Goal: Check status: Check status

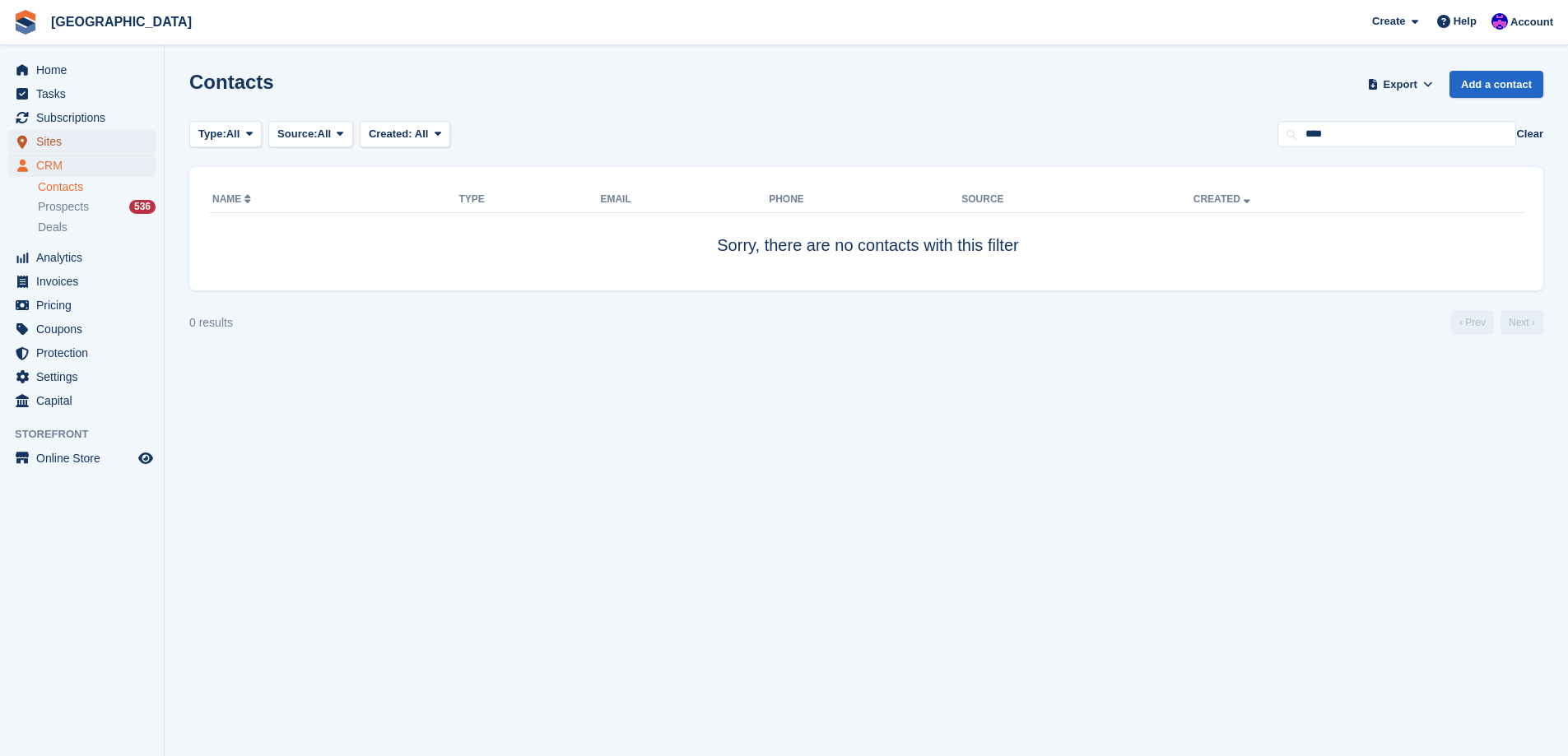
click at [56, 141] on span "Sites" at bounding box center [85, 141] width 99 height 23
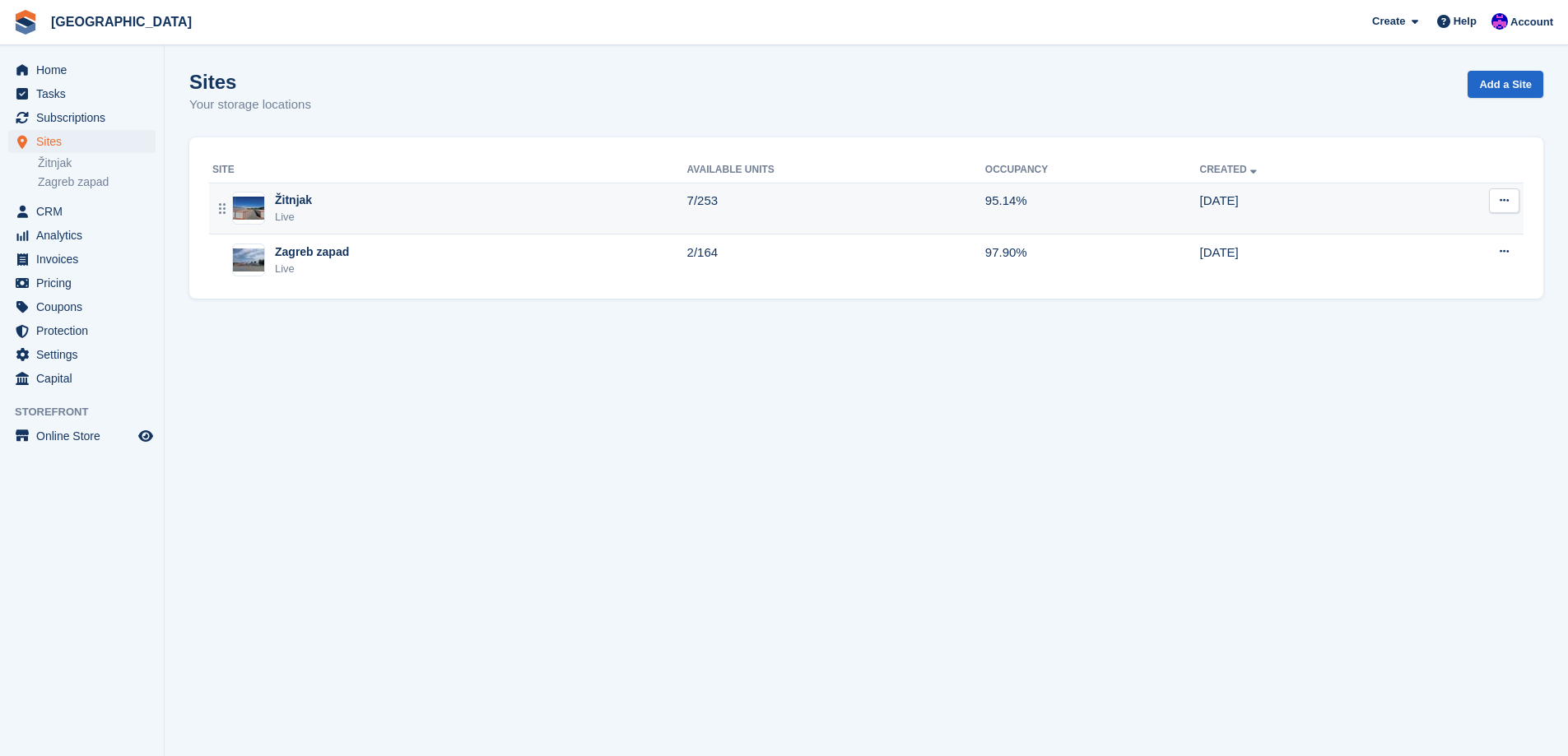
click at [450, 217] on div "Žitnjak Live" at bounding box center [450, 209] width 475 height 34
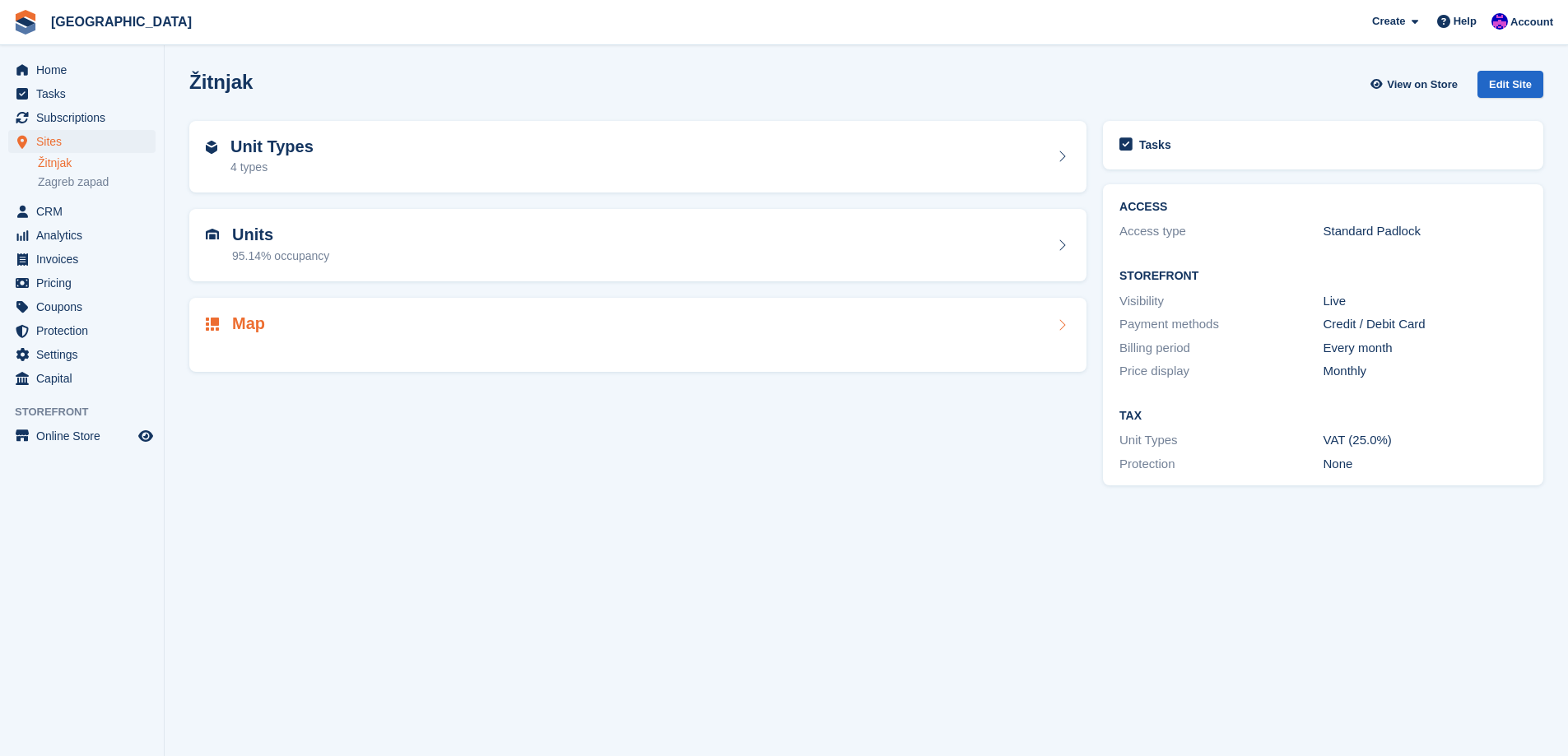
click at [434, 341] on div at bounding box center [638, 346] width 864 height 20
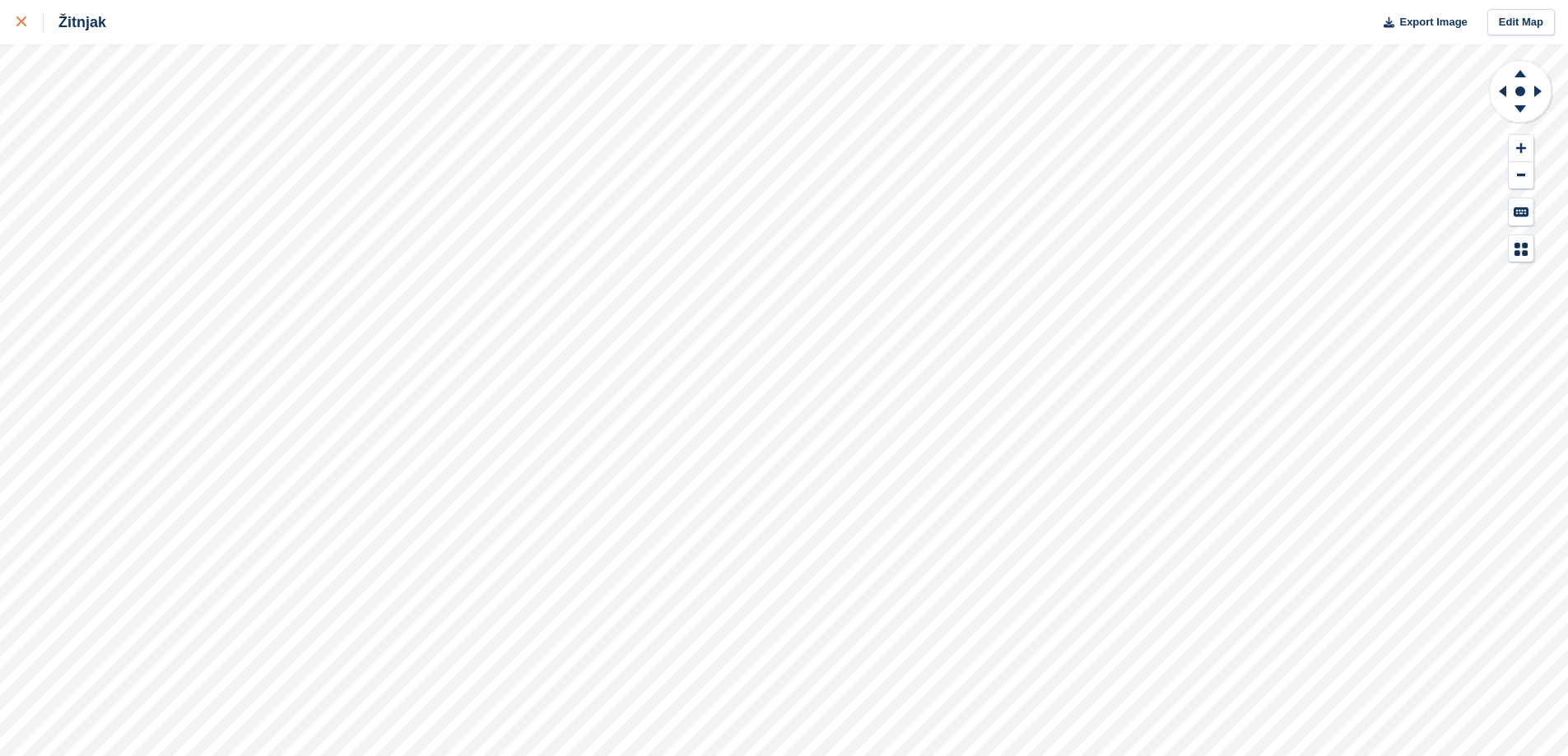
click at [18, 13] on div at bounding box center [30, 22] width 27 height 20
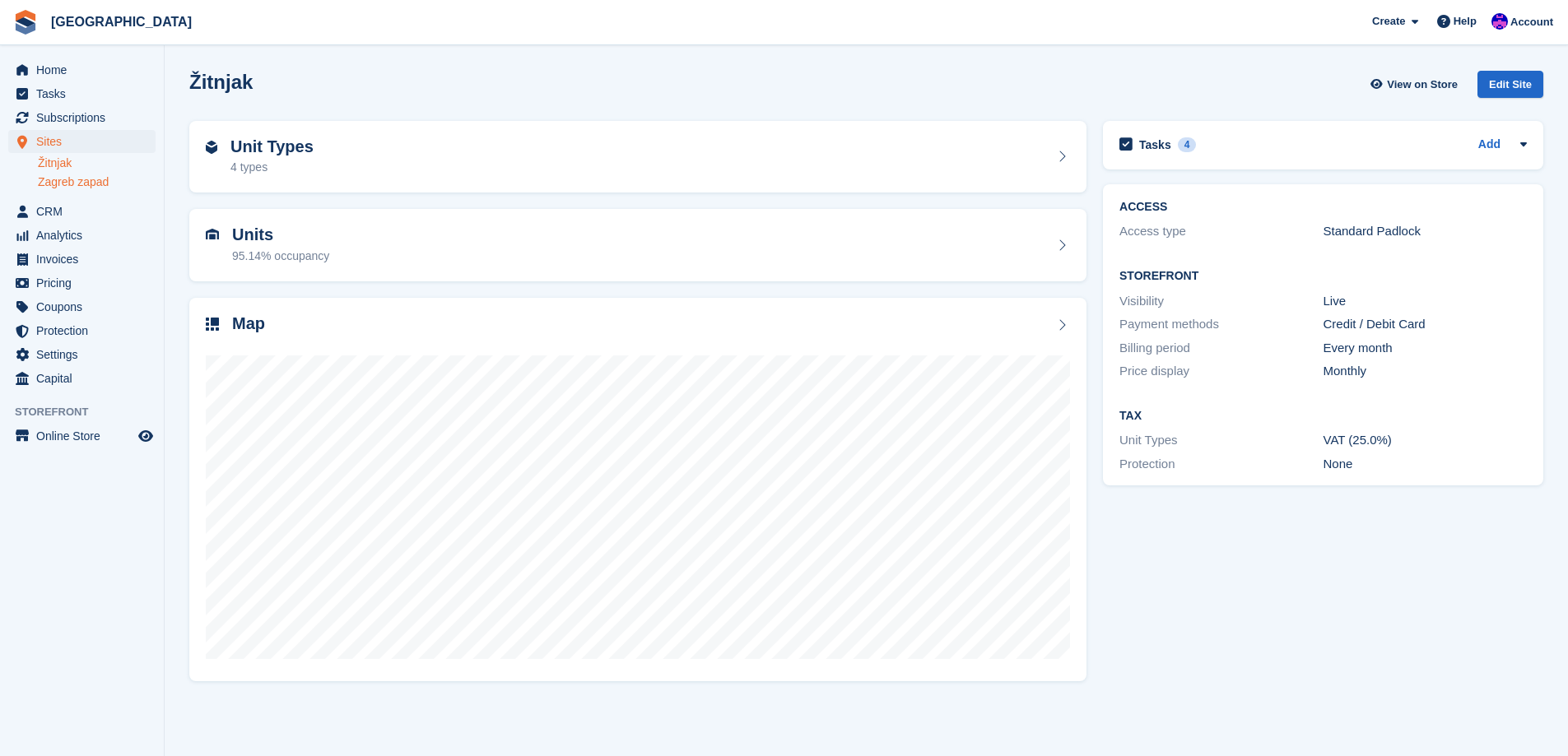
click at [81, 178] on link "Zagreb zapad" at bounding box center [96, 182] width 118 height 16
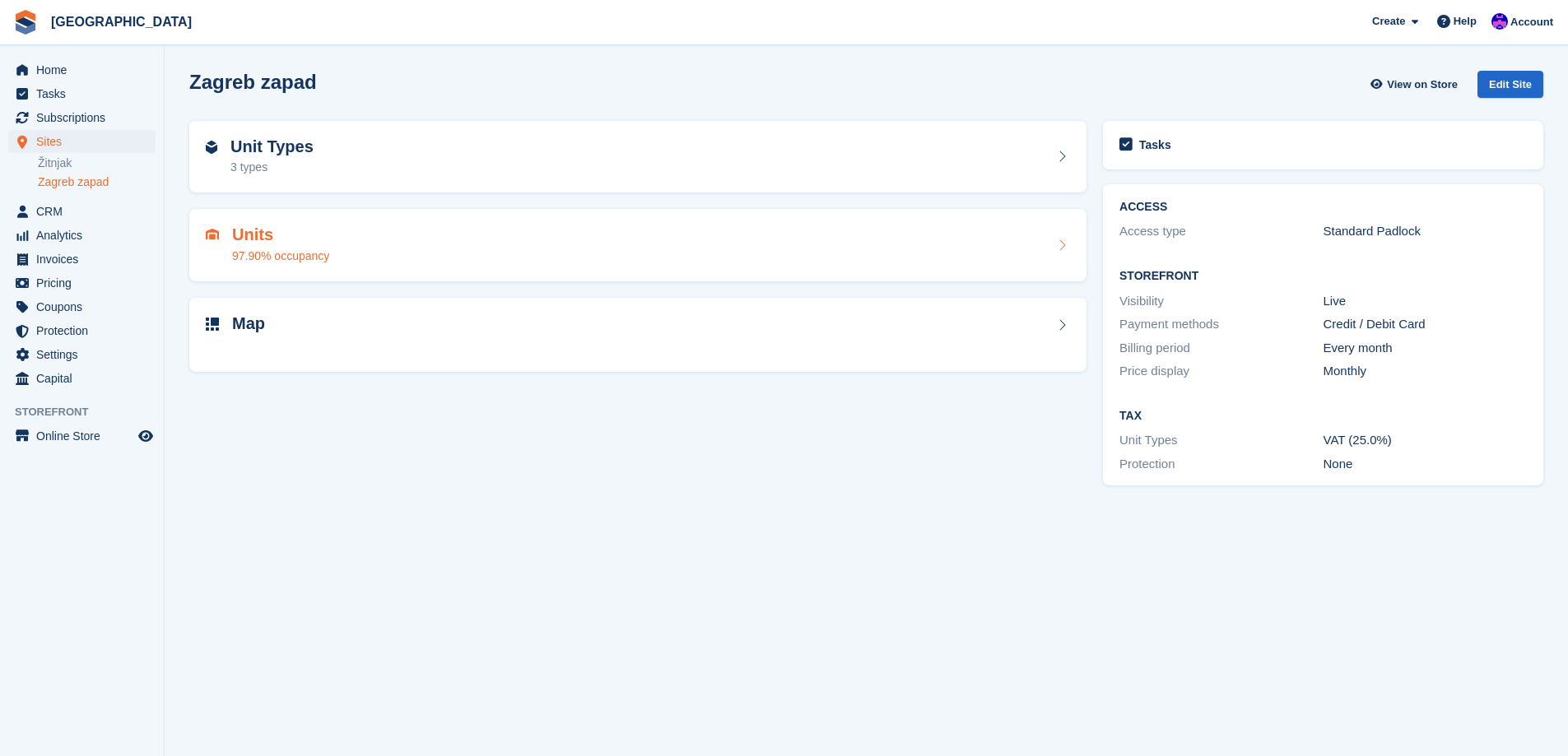
click at [332, 246] on div "Units 97.90% occupancy" at bounding box center [638, 244] width 864 height 39
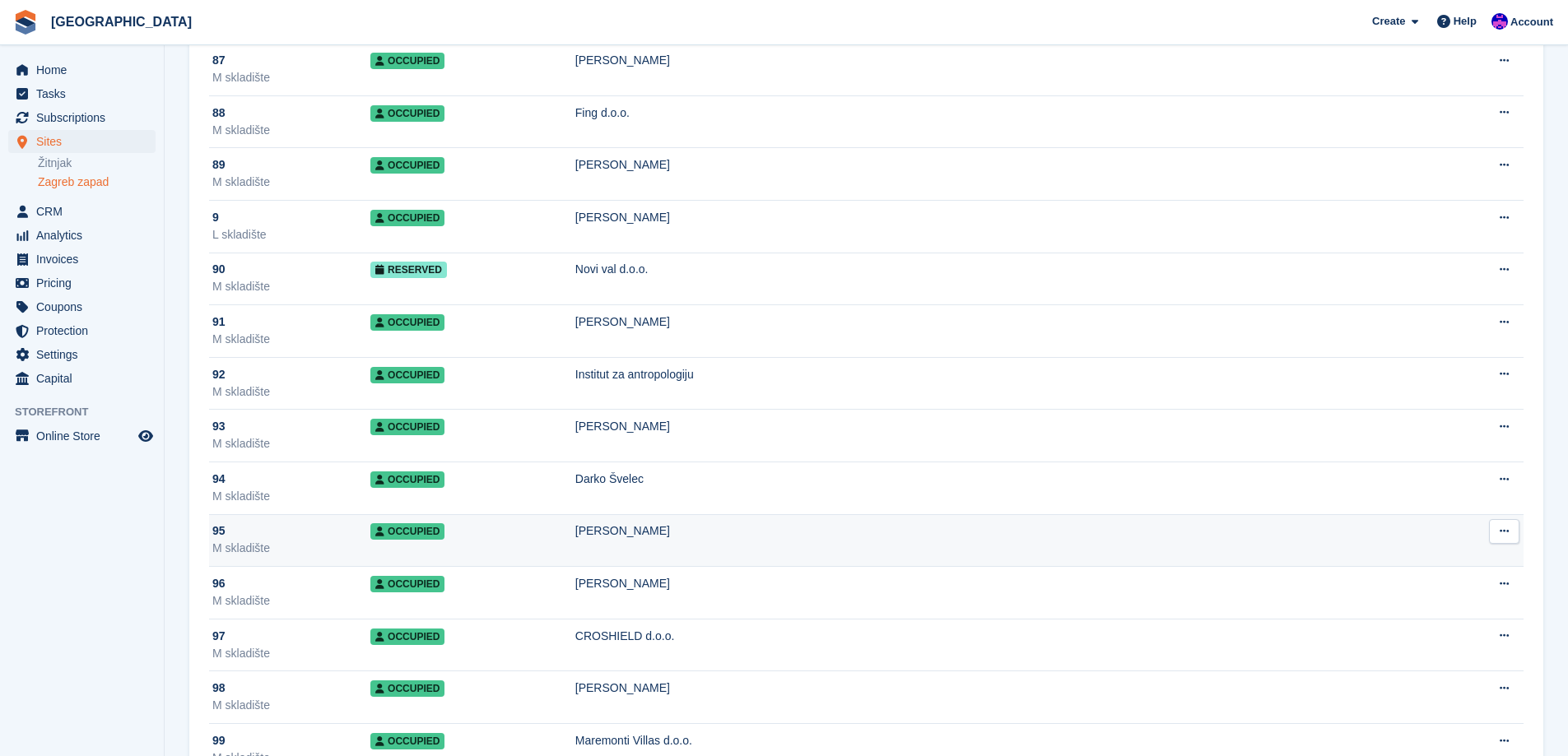
scroll to position [6914, 0]
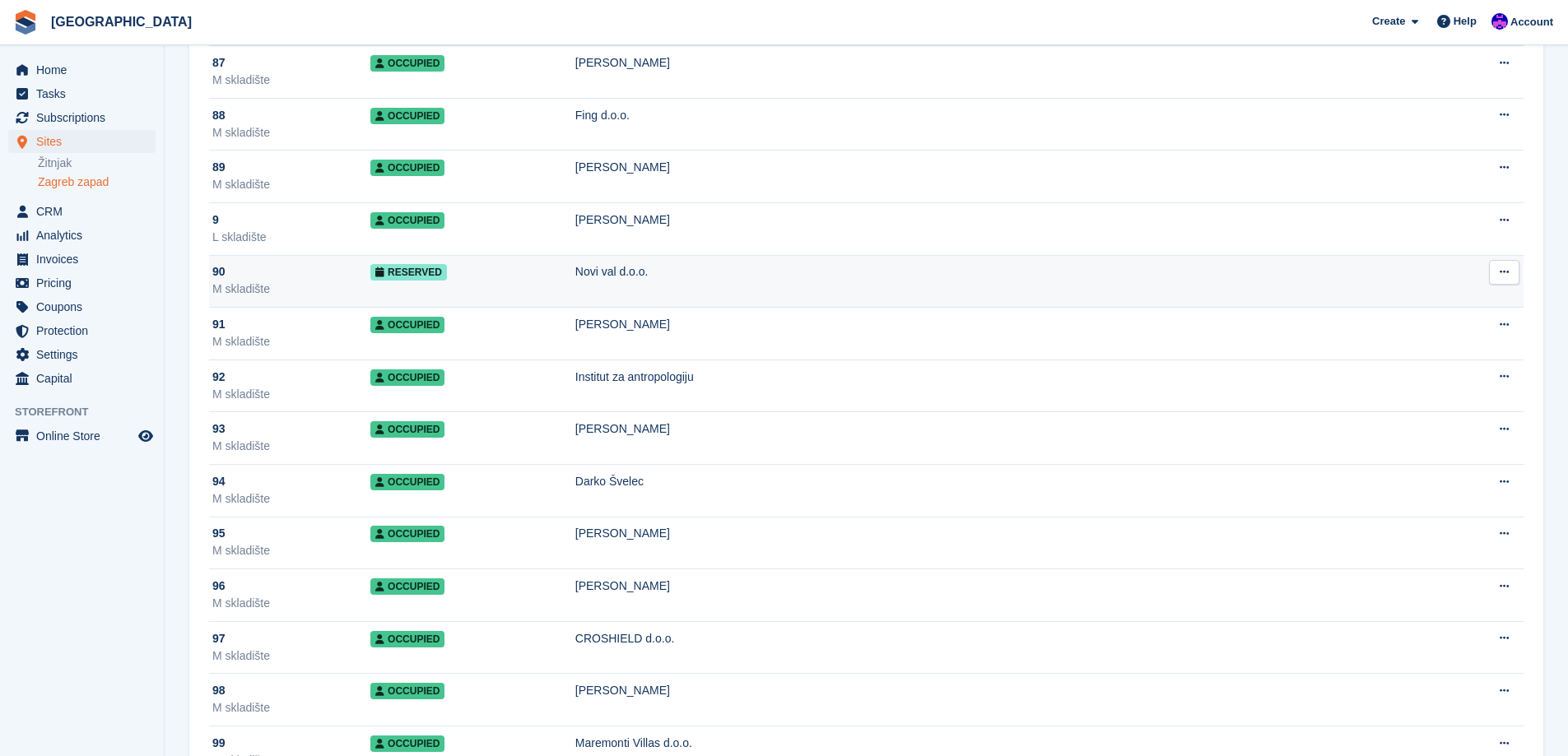
click at [313, 274] on div "90" at bounding box center [291, 272] width 158 height 17
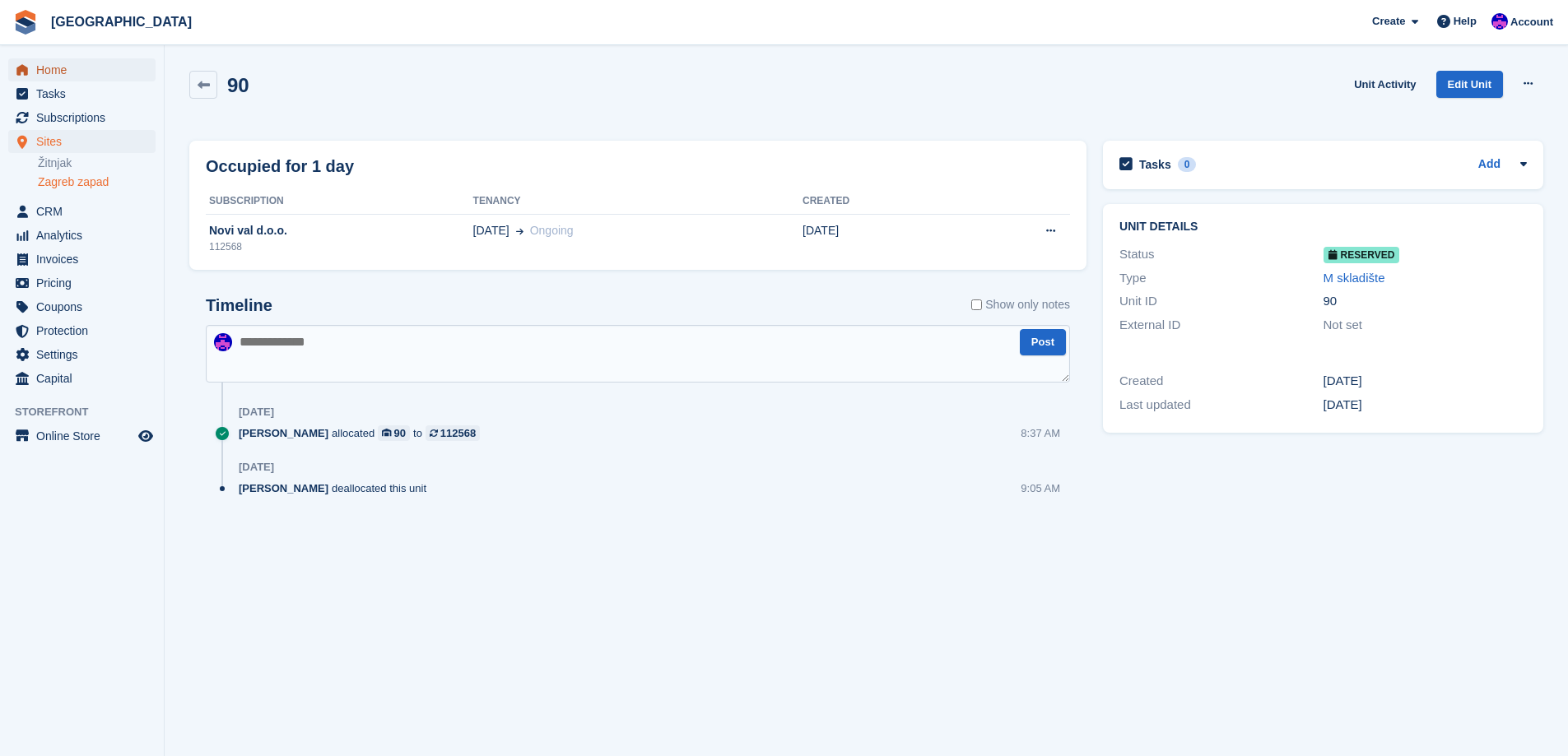
click at [108, 71] on span "Home" at bounding box center [85, 70] width 99 height 23
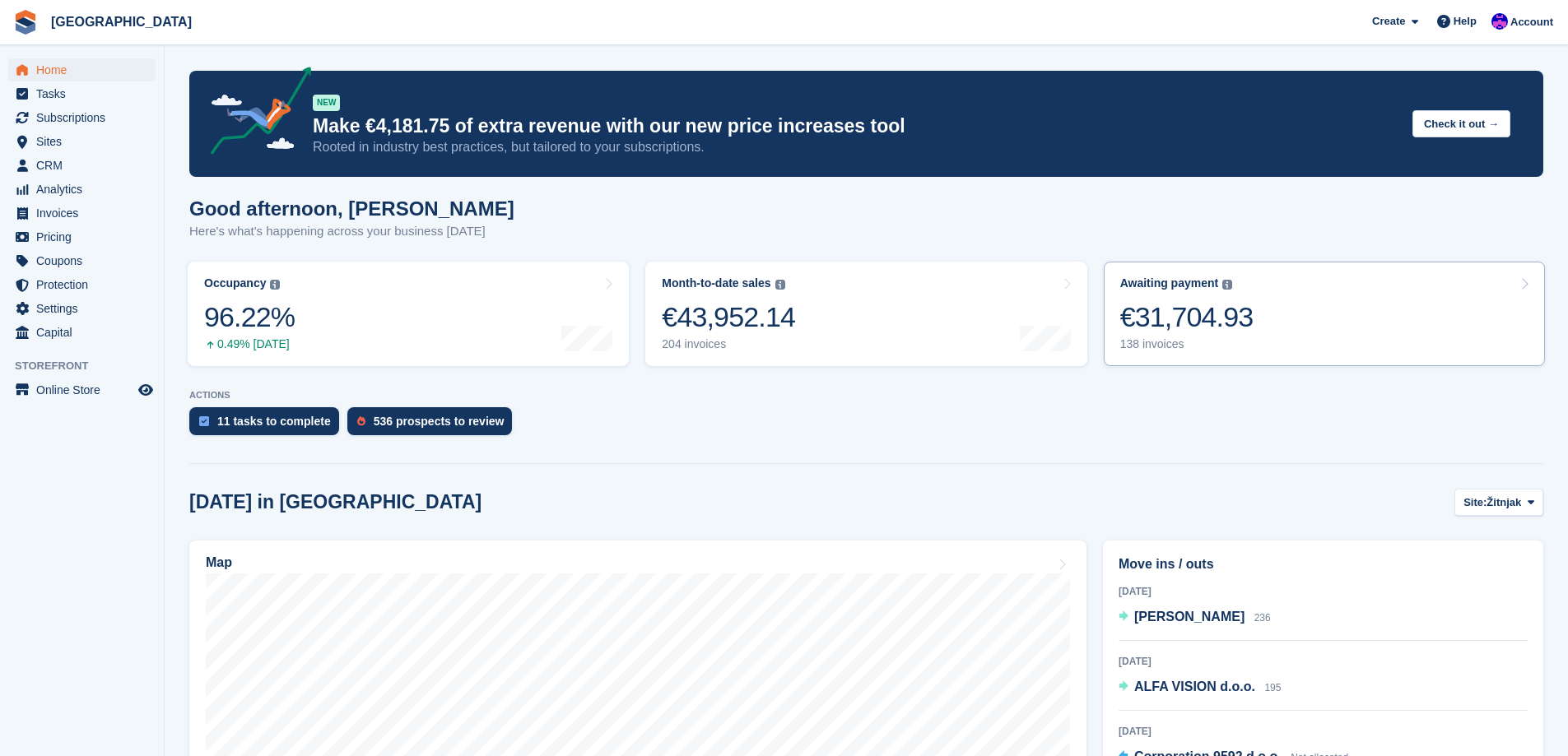
click at [1172, 328] on div "€31,704.93" at bounding box center [1186, 317] width 134 height 34
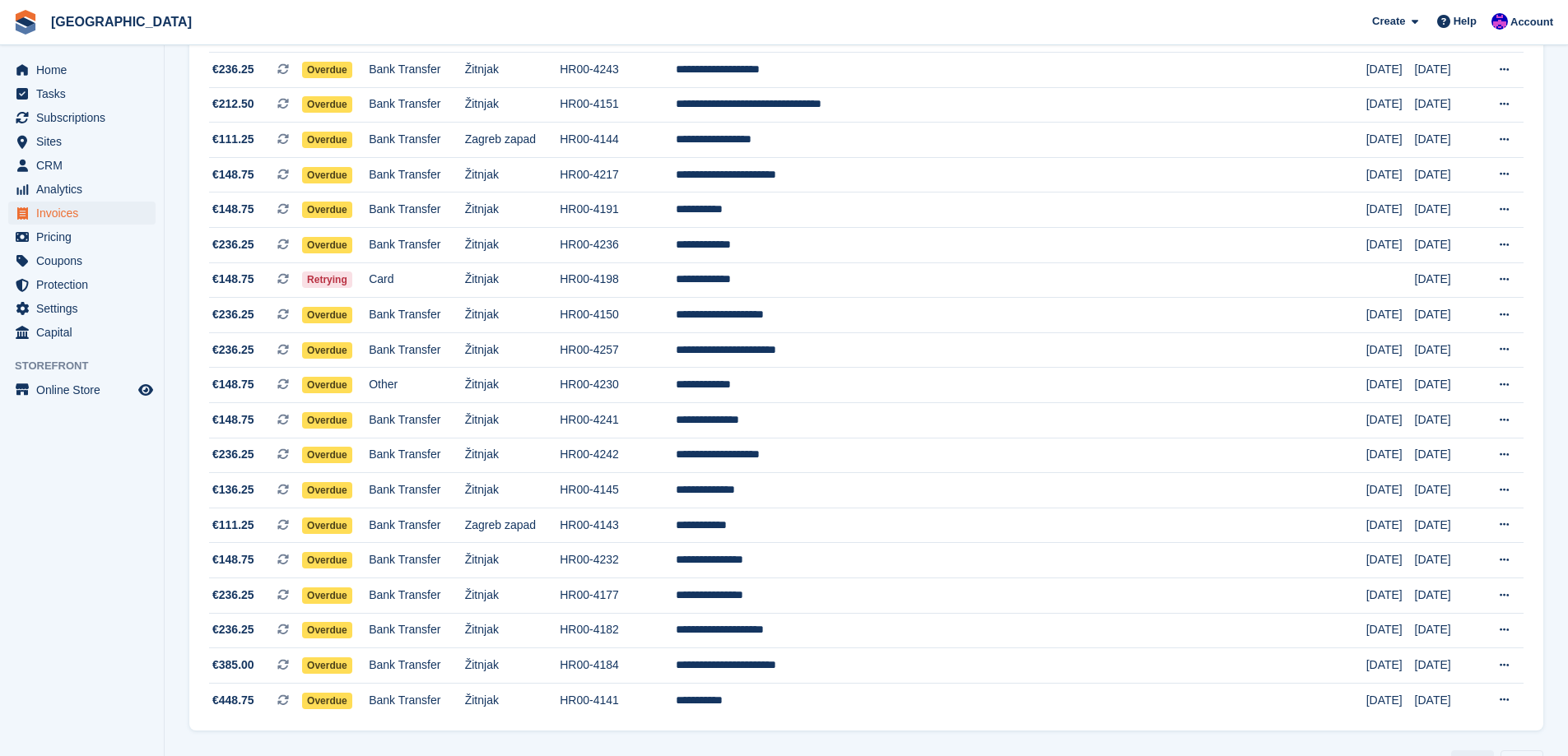
scroll to position [1354, 0]
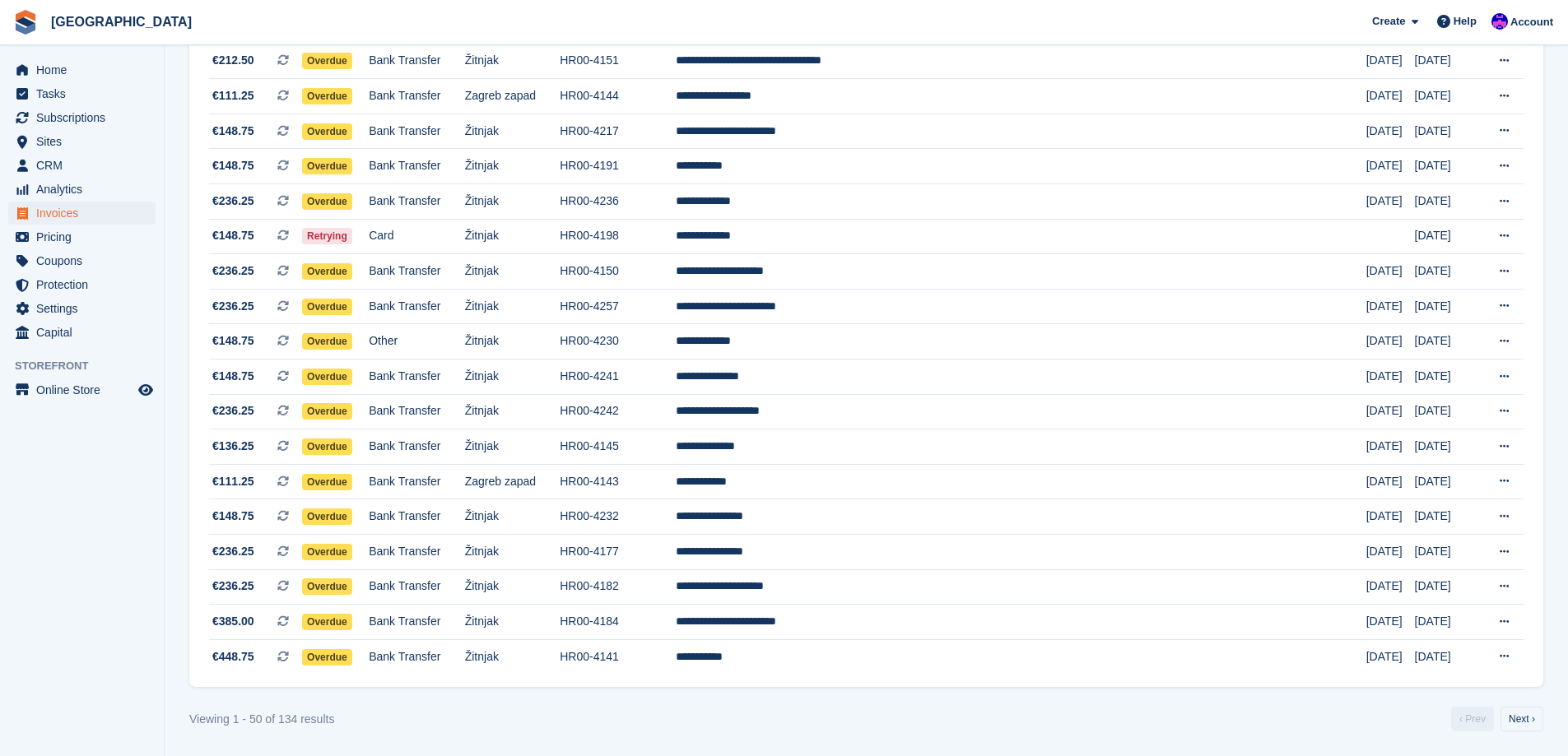
click at [1546, 716] on nav "‹ Prev Next ›" at bounding box center [1496, 719] width 99 height 24
click at [1523, 716] on link "Next ›" at bounding box center [1522, 719] width 43 height 24
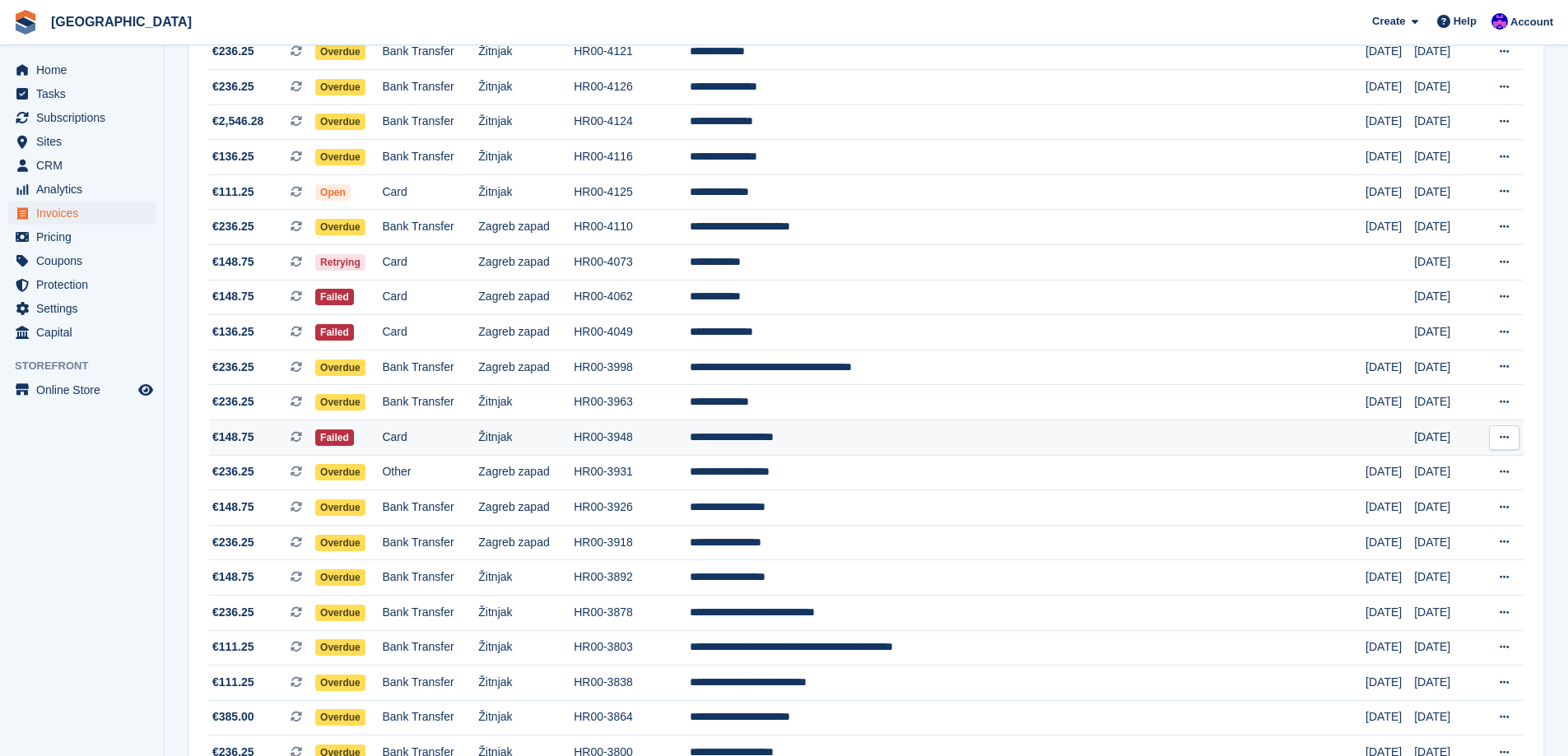
scroll to position [696, 0]
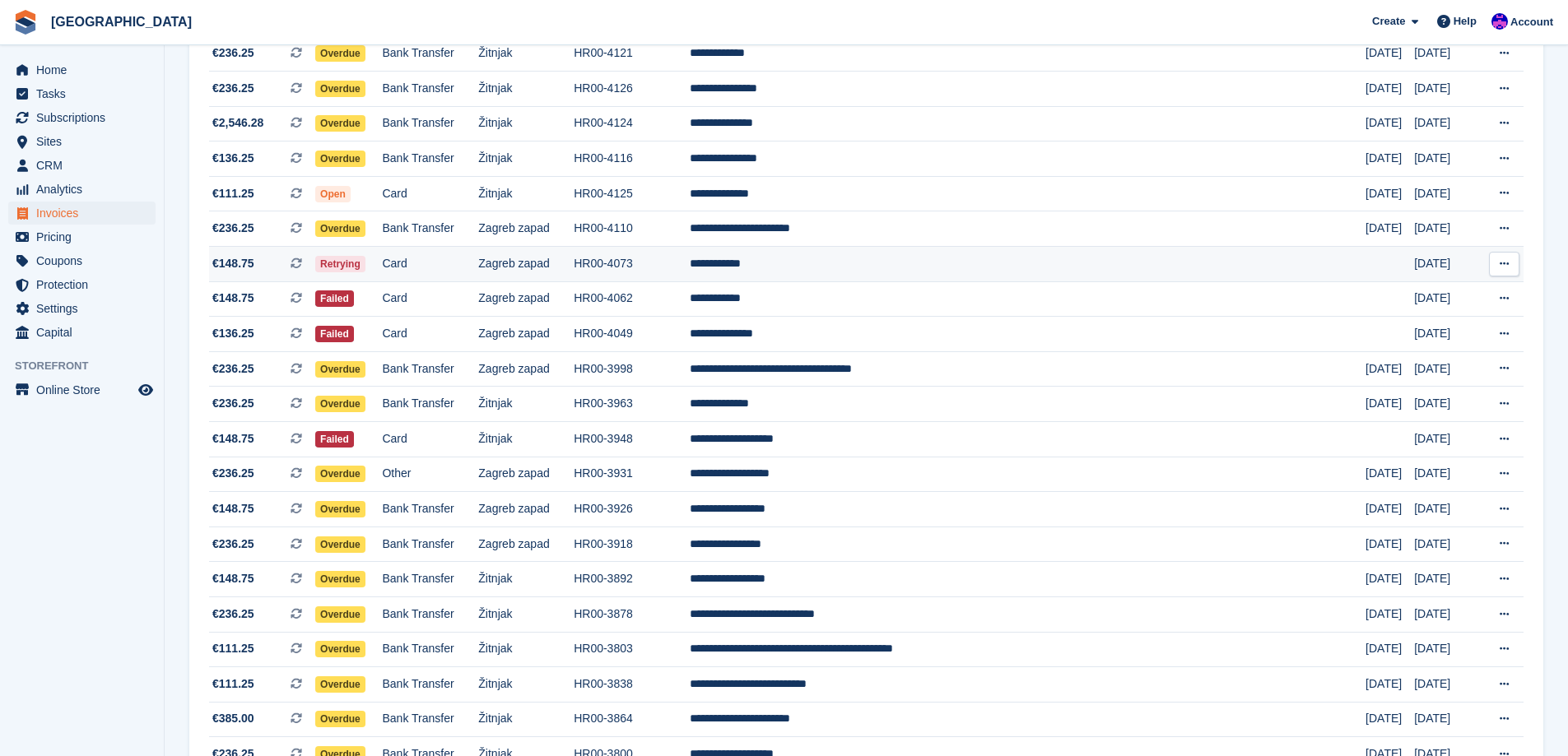
click at [1009, 271] on td "**********" at bounding box center [1028, 264] width 676 height 36
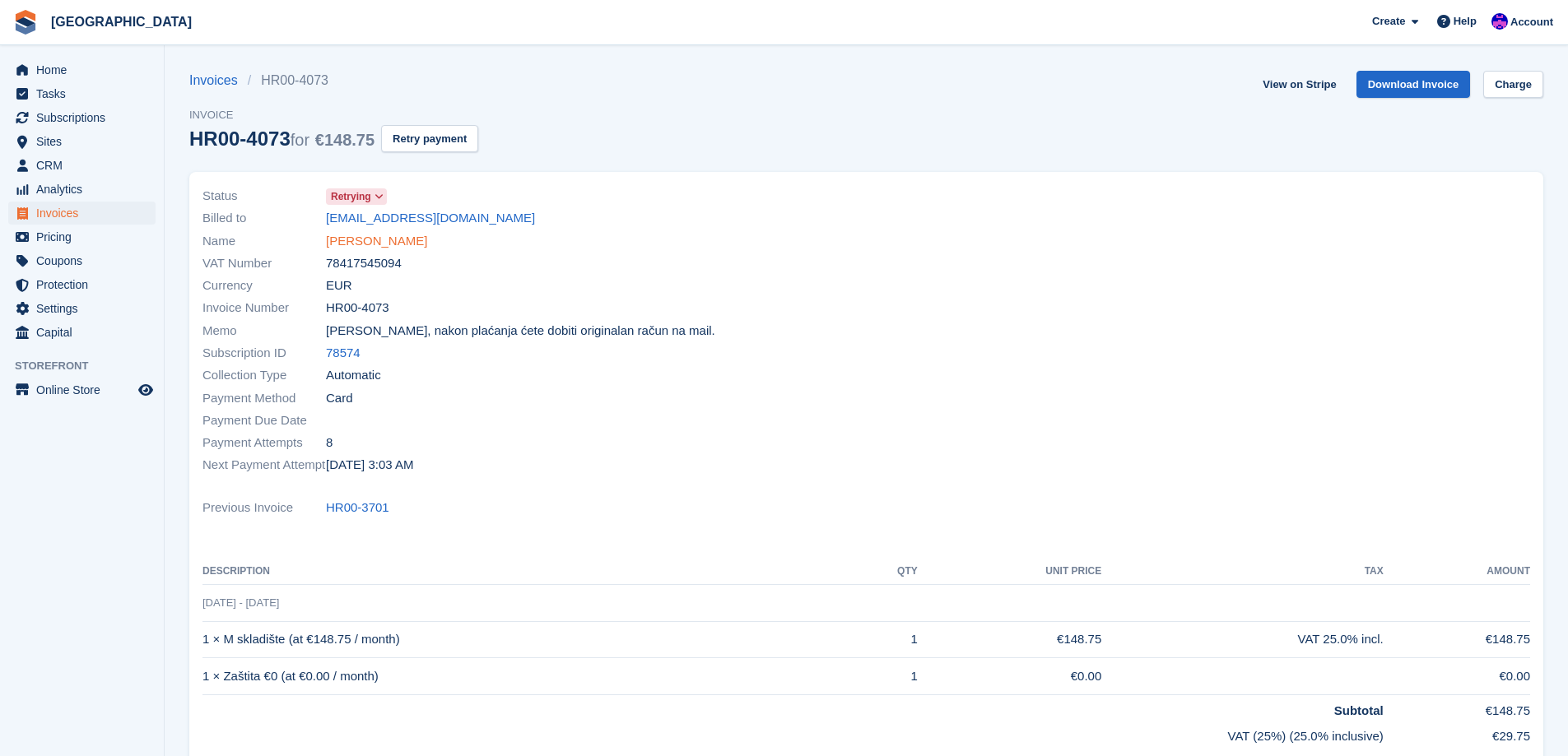
click at [377, 237] on link "Hrvoje Radić" at bounding box center [376, 242] width 101 height 19
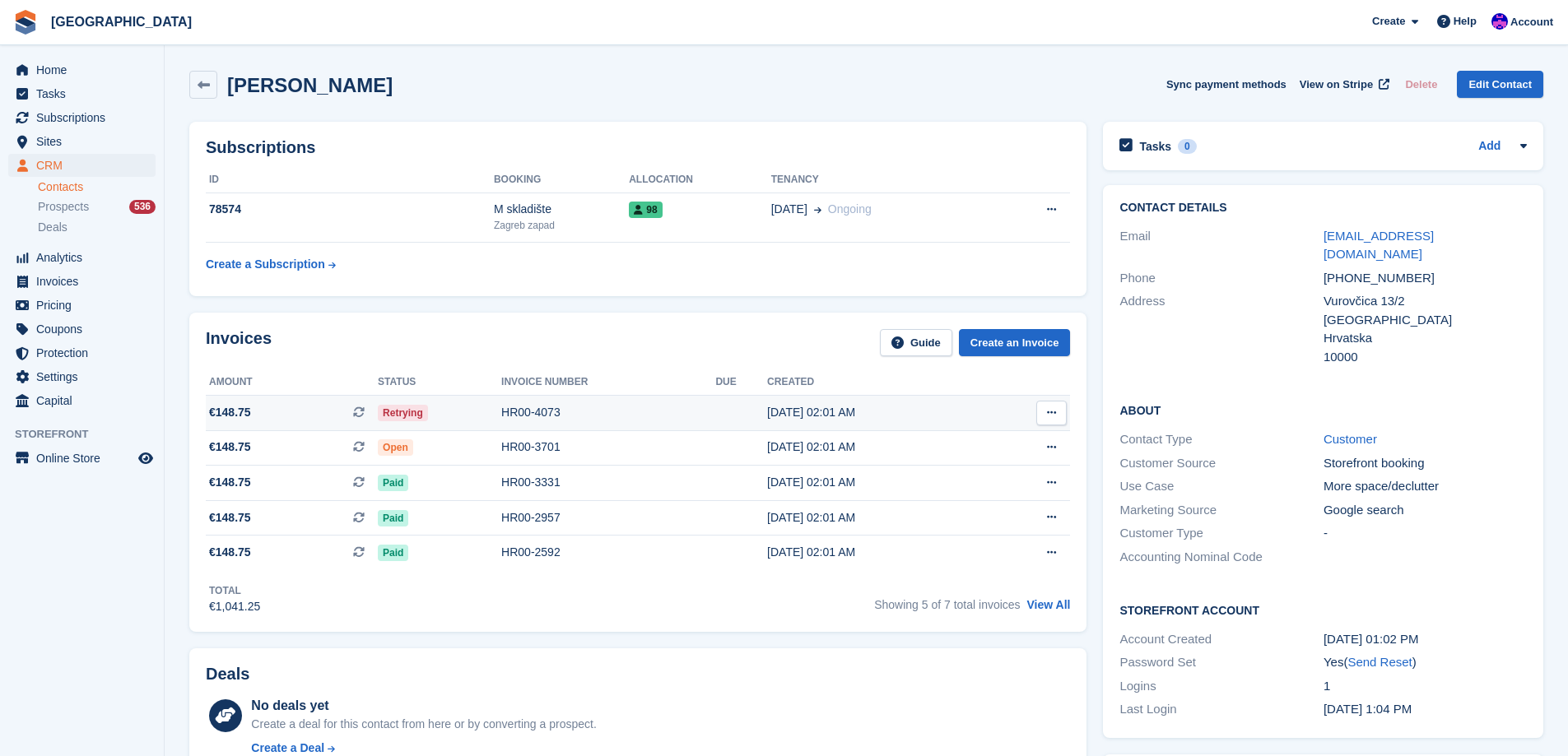
click at [640, 415] on div "HR00-4073" at bounding box center [608, 413] width 214 height 17
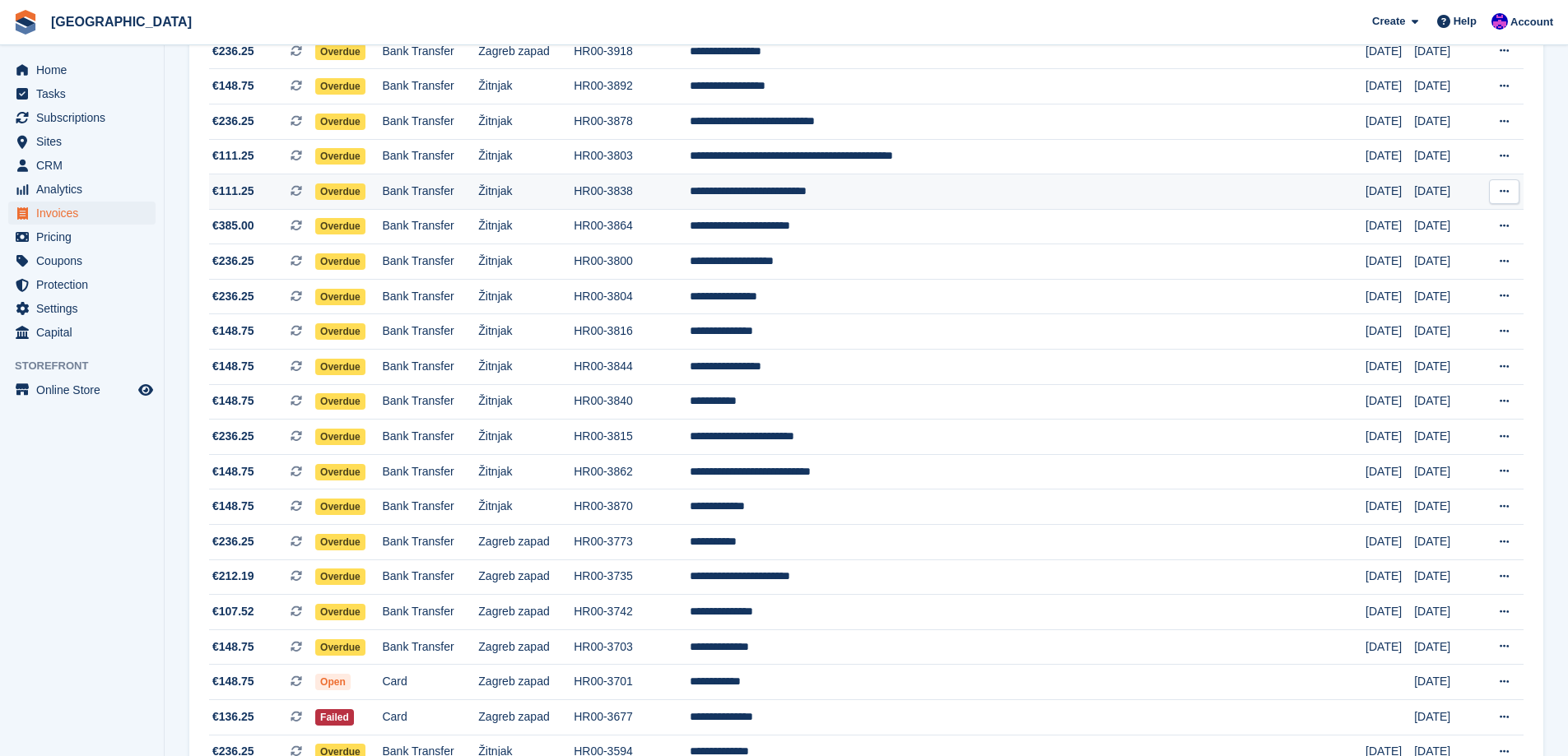
scroll to position [1189, 0]
click at [690, 192] on td "HR00-3838" at bounding box center [631, 191] width 116 height 36
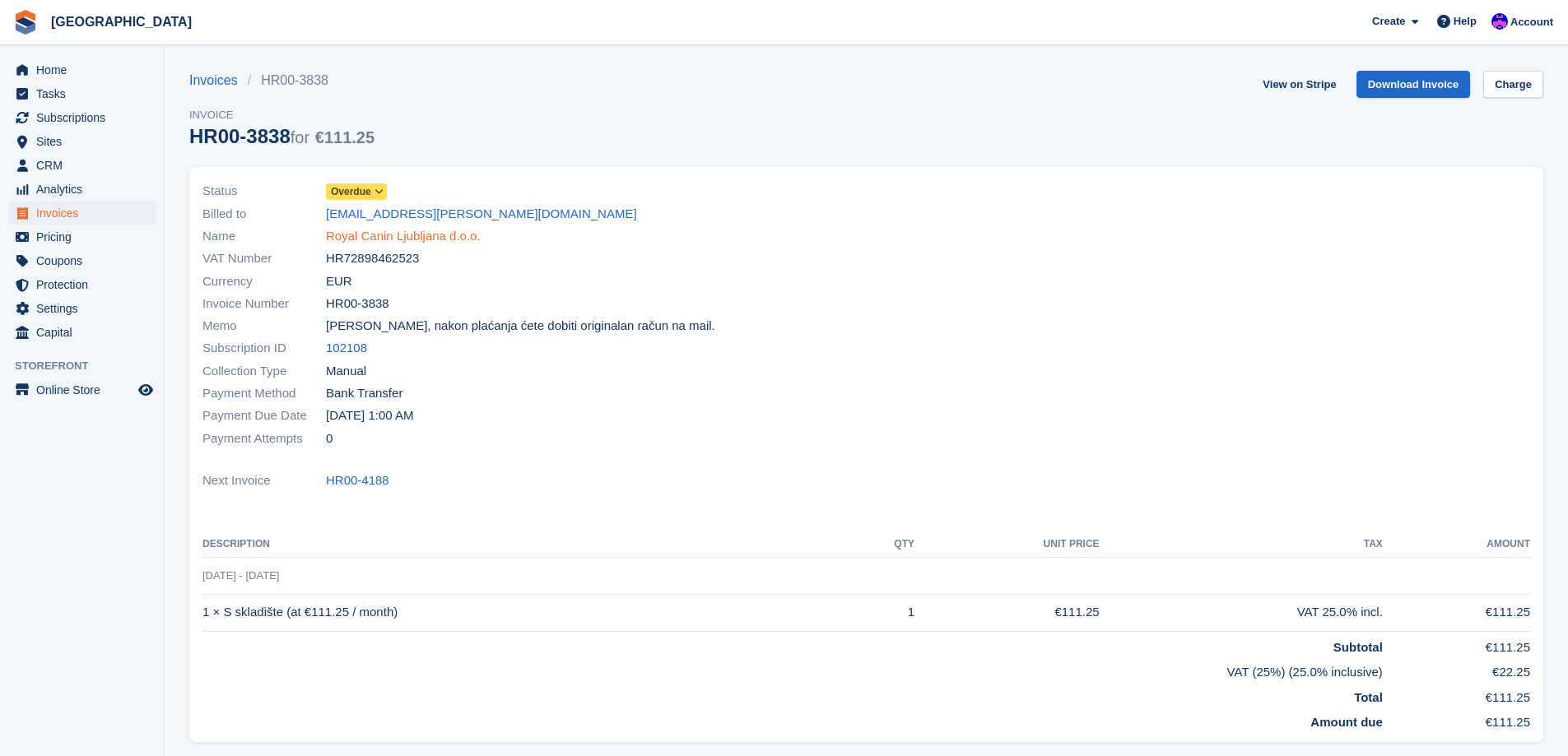
click at [426, 243] on link "Royal Canin Ljubljana d.o.o." at bounding box center [402, 237] width 155 height 19
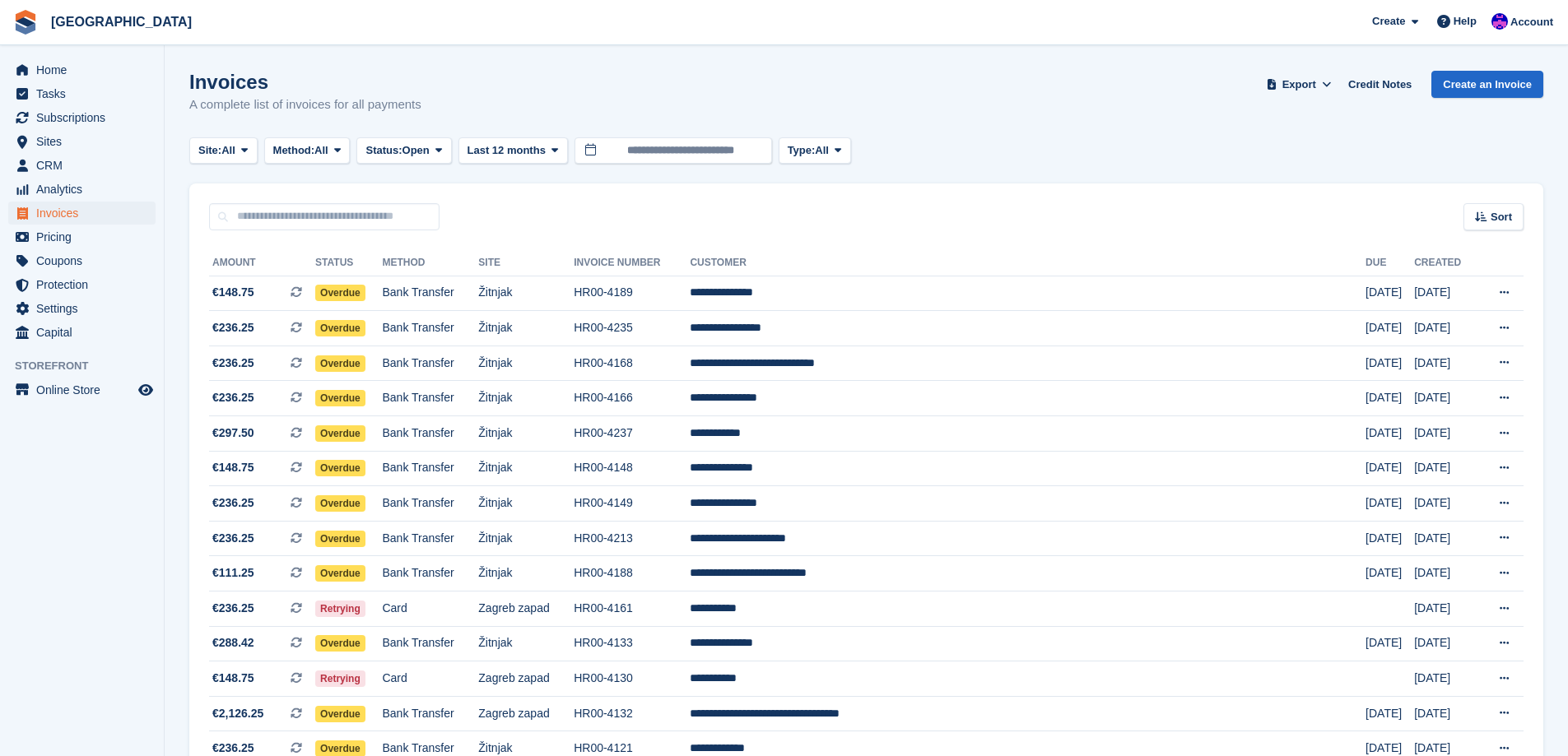
scroll to position [1189, 0]
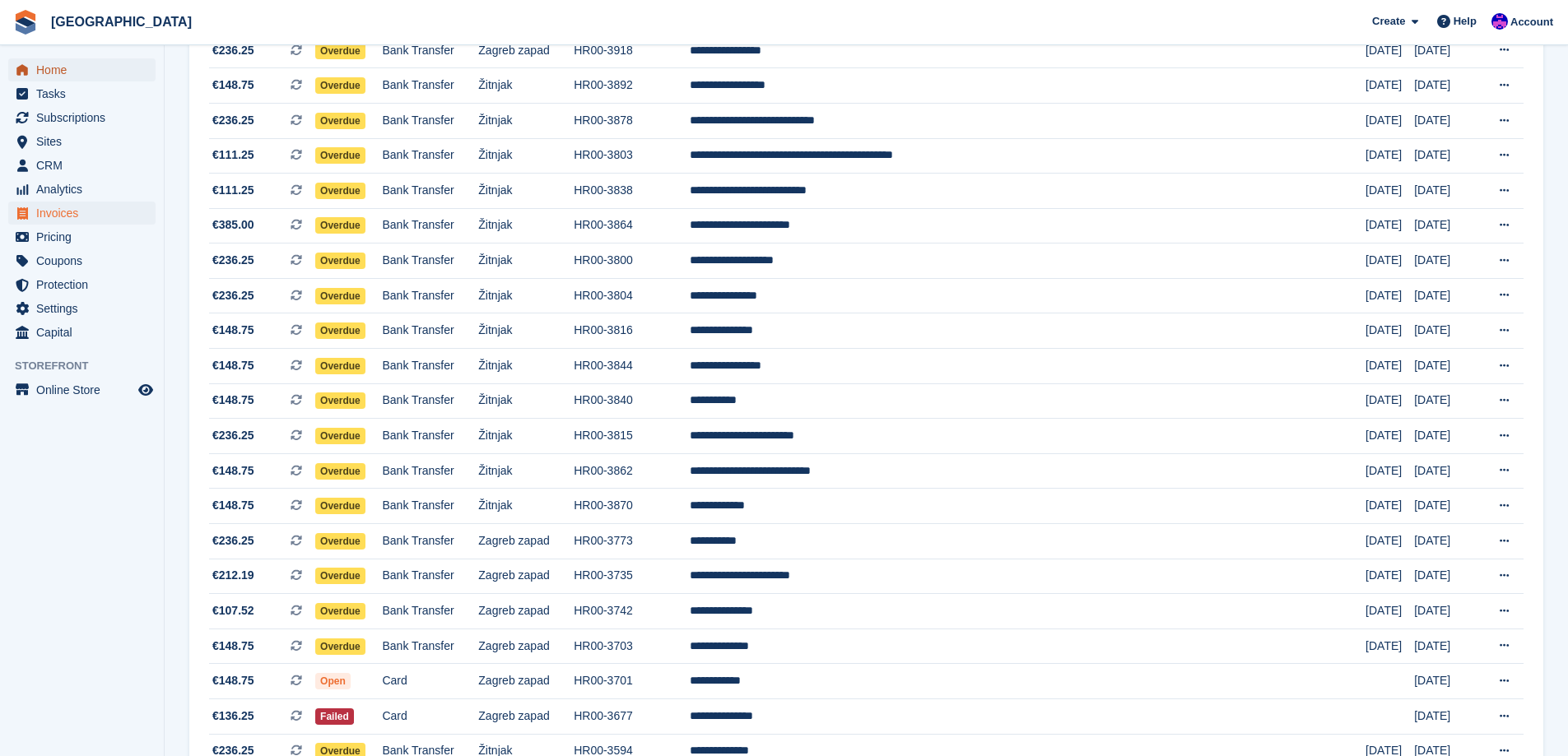
click at [72, 65] on span "Home" at bounding box center [85, 70] width 99 height 23
